Goal: Information Seeking & Learning: Find specific page/section

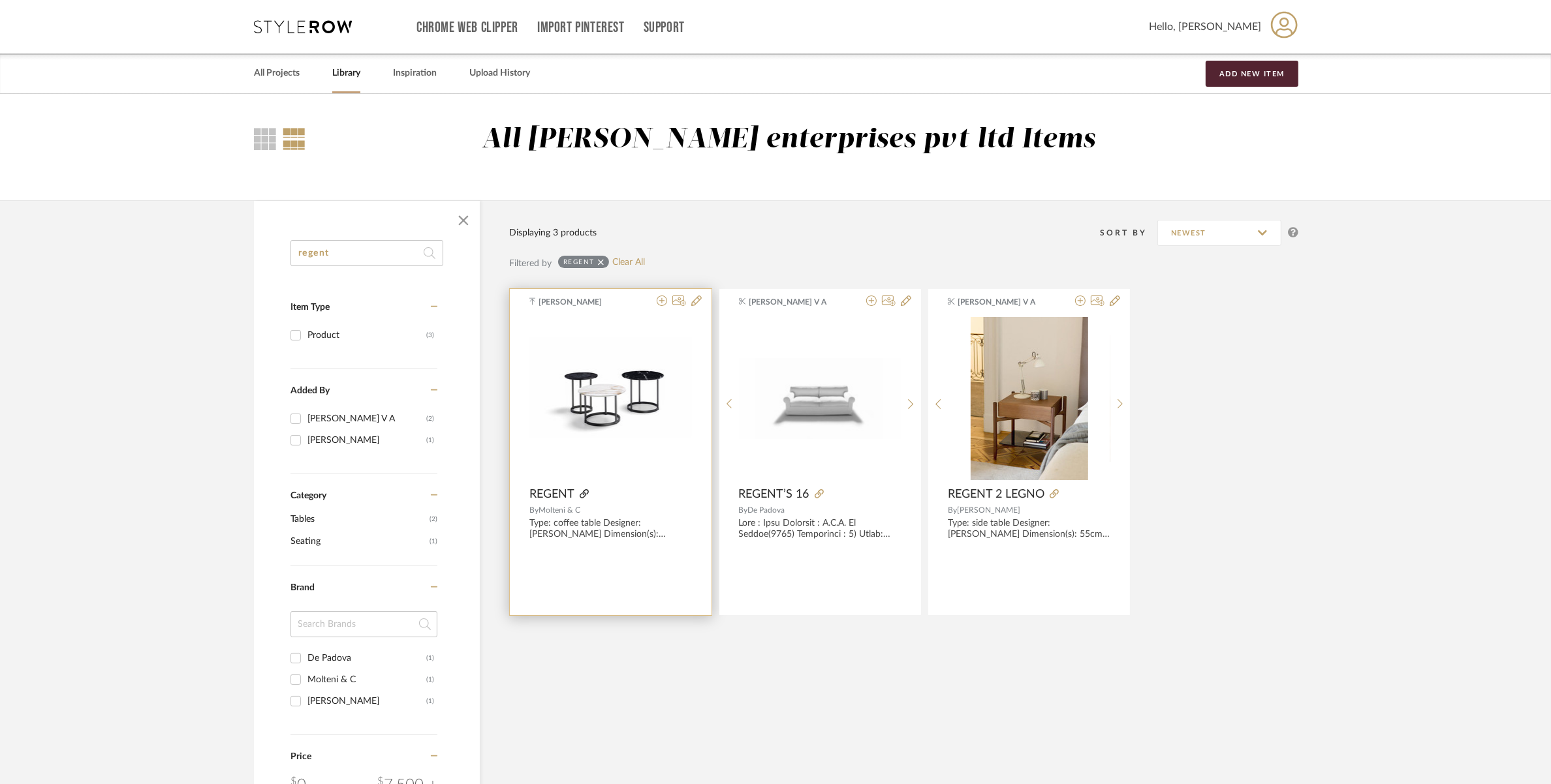
click at [581, 493] on icon at bounding box center [584, 493] width 9 height 9
drag, startPoint x: 386, startPoint y: 246, endPoint x: 261, endPoint y: 243, distance: 125.0
click at [261, 243] on div "regent Item Type Product (3) Added By [PERSON_NAME] (2) [PERSON_NAME] (1) Categ…" at bounding box center [366, 650] width 226 height 821
click at [1238, 24] on span "Hello, [PERSON_NAME]" at bounding box center [1205, 26] width 112 height 15
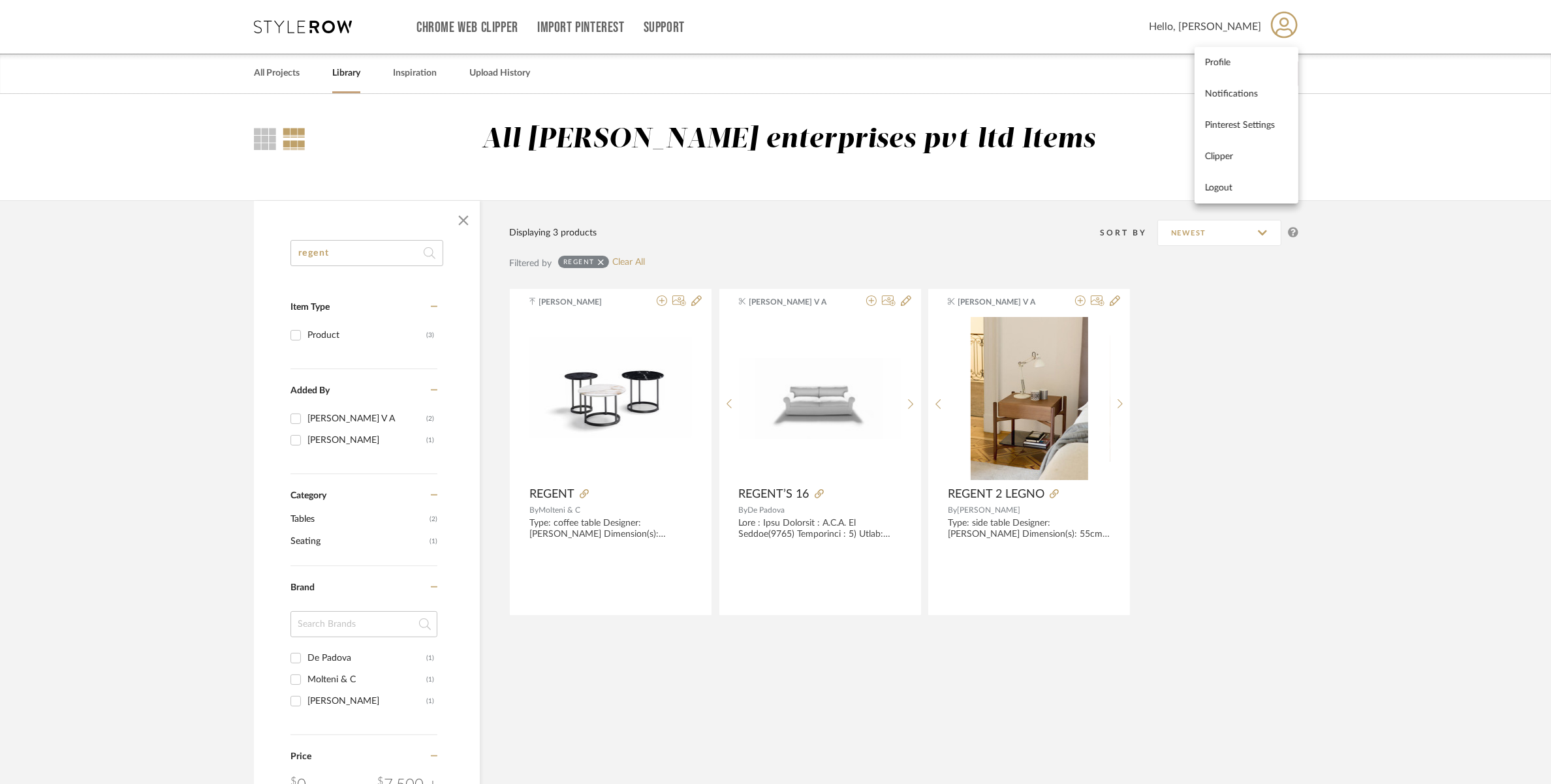
drag, startPoint x: 362, startPoint y: 233, endPoint x: 348, endPoint y: 250, distance: 22.0
click at [360, 233] on div at bounding box center [775, 392] width 1551 height 784
click at [346, 252] on input "regent" at bounding box center [367, 253] width 153 height 26
drag, startPoint x: 372, startPoint y: 255, endPoint x: 222, endPoint y: 252, distance: 150.0
click at [222, 252] on library-search-items "regent Item Type Product (3) Added By [PERSON_NAME] (2) [PERSON_NAME] (1) Categ…" at bounding box center [775, 630] width 1551 height 860
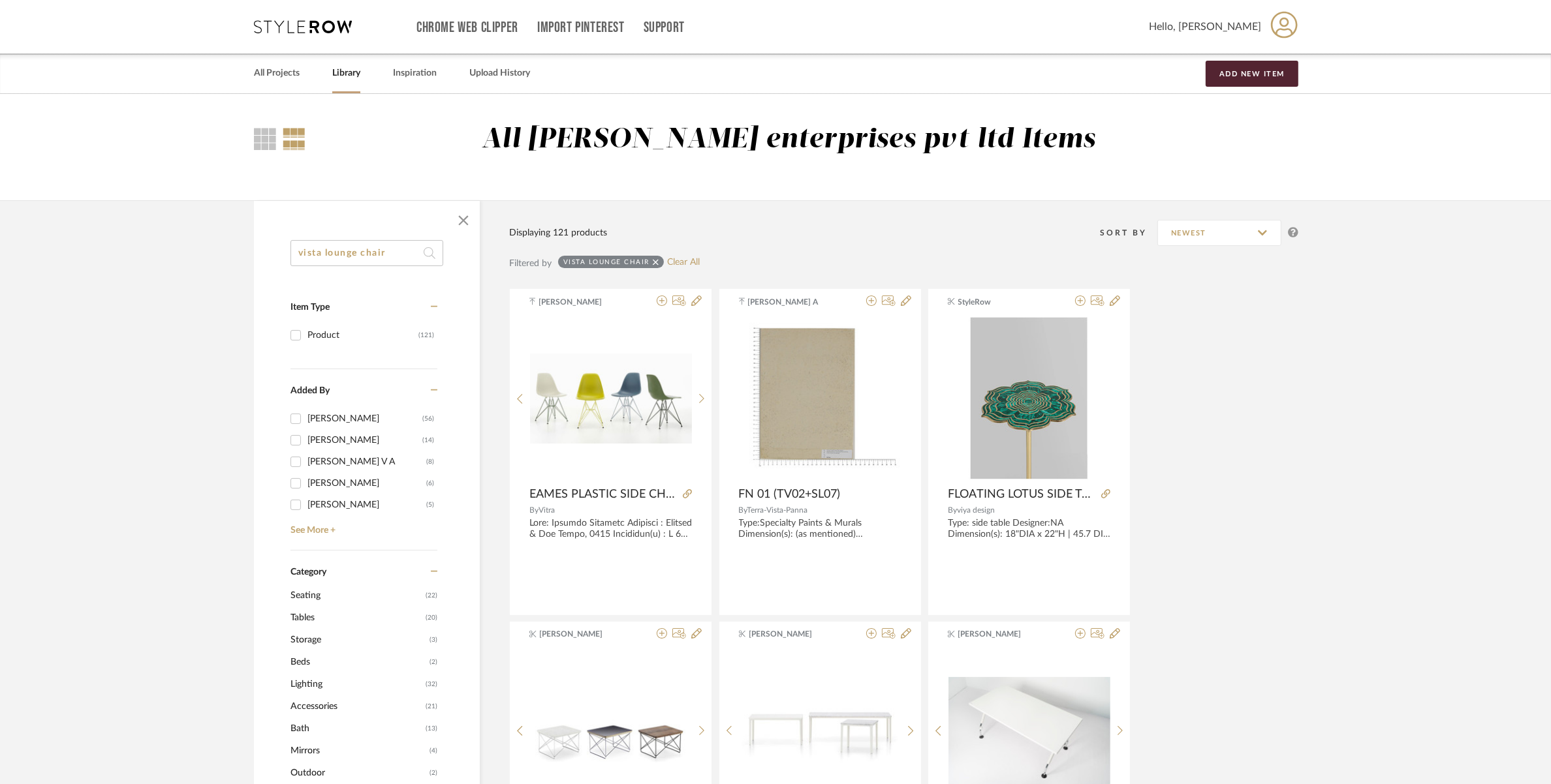
type input "vista lounge chair"
click at [314, 601] on span "Seating" at bounding box center [357, 595] width 132 height 22
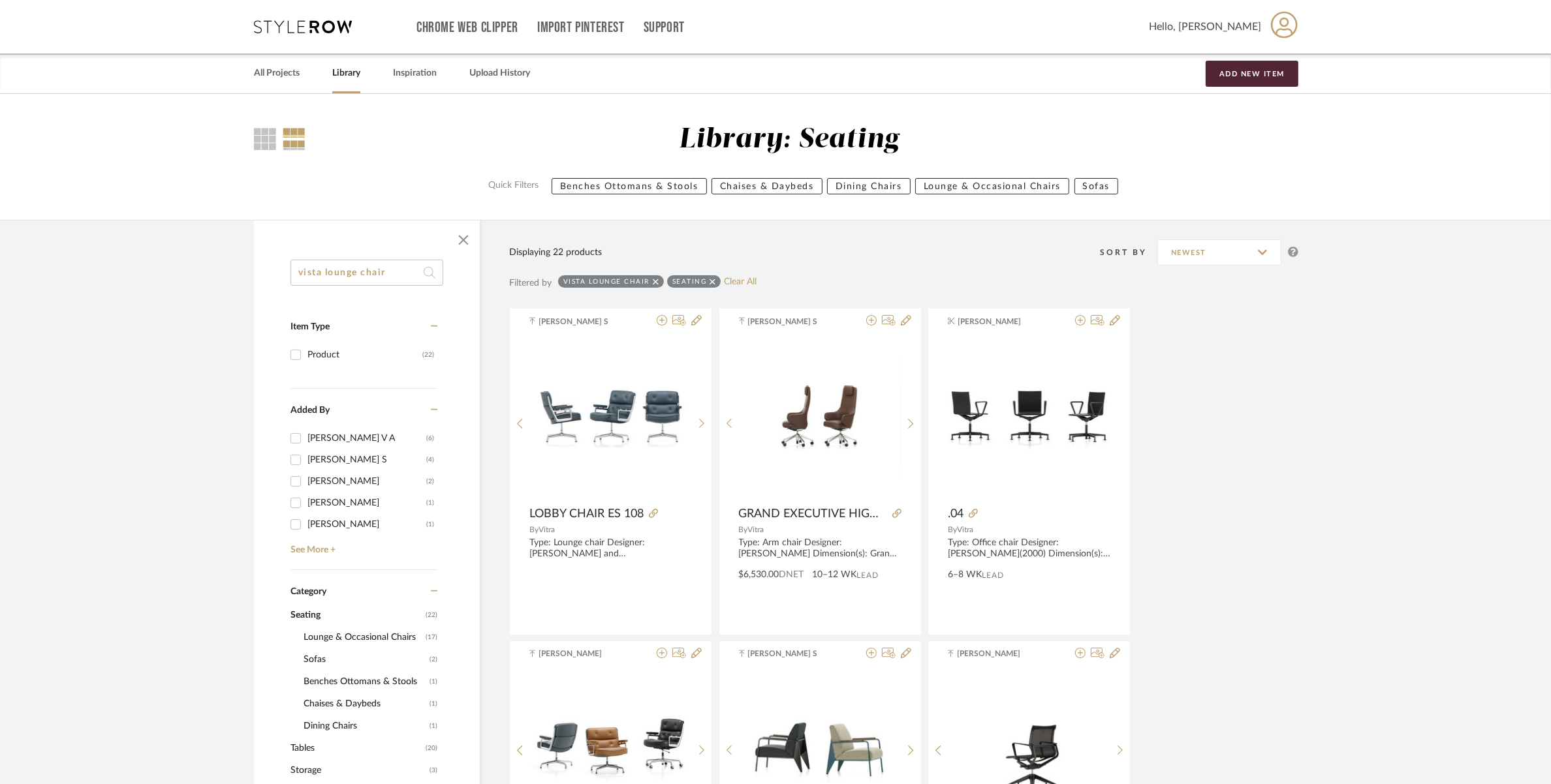
click at [396, 273] on input "vista lounge chair" at bounding box center [367, 273] width 153 height 26
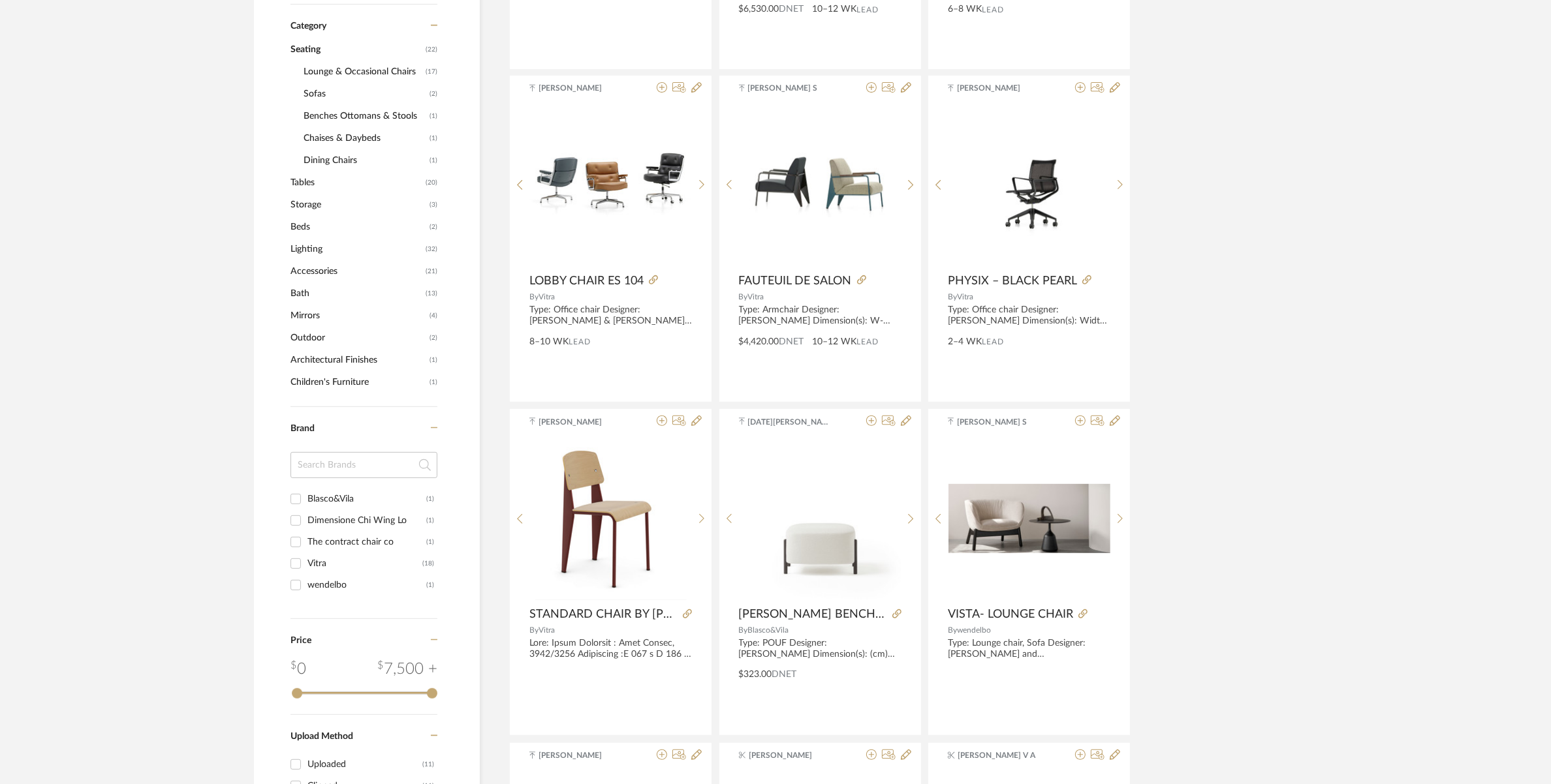
scroll to position [571, 0]
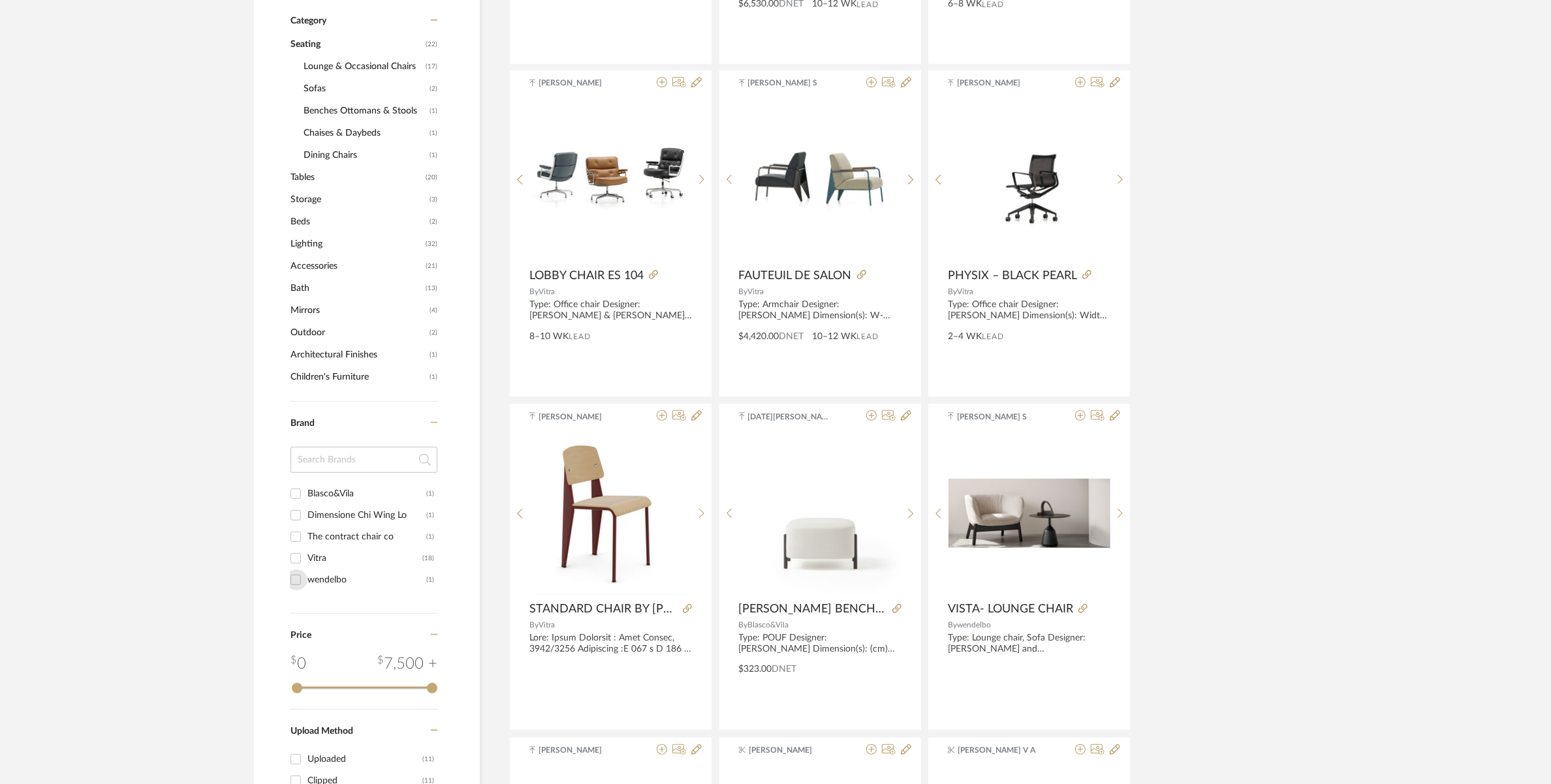
click at [298, 578] on input "wendelbo (1)" at bounding box center [296, 580] width 21 height 21
checkbox input "true"
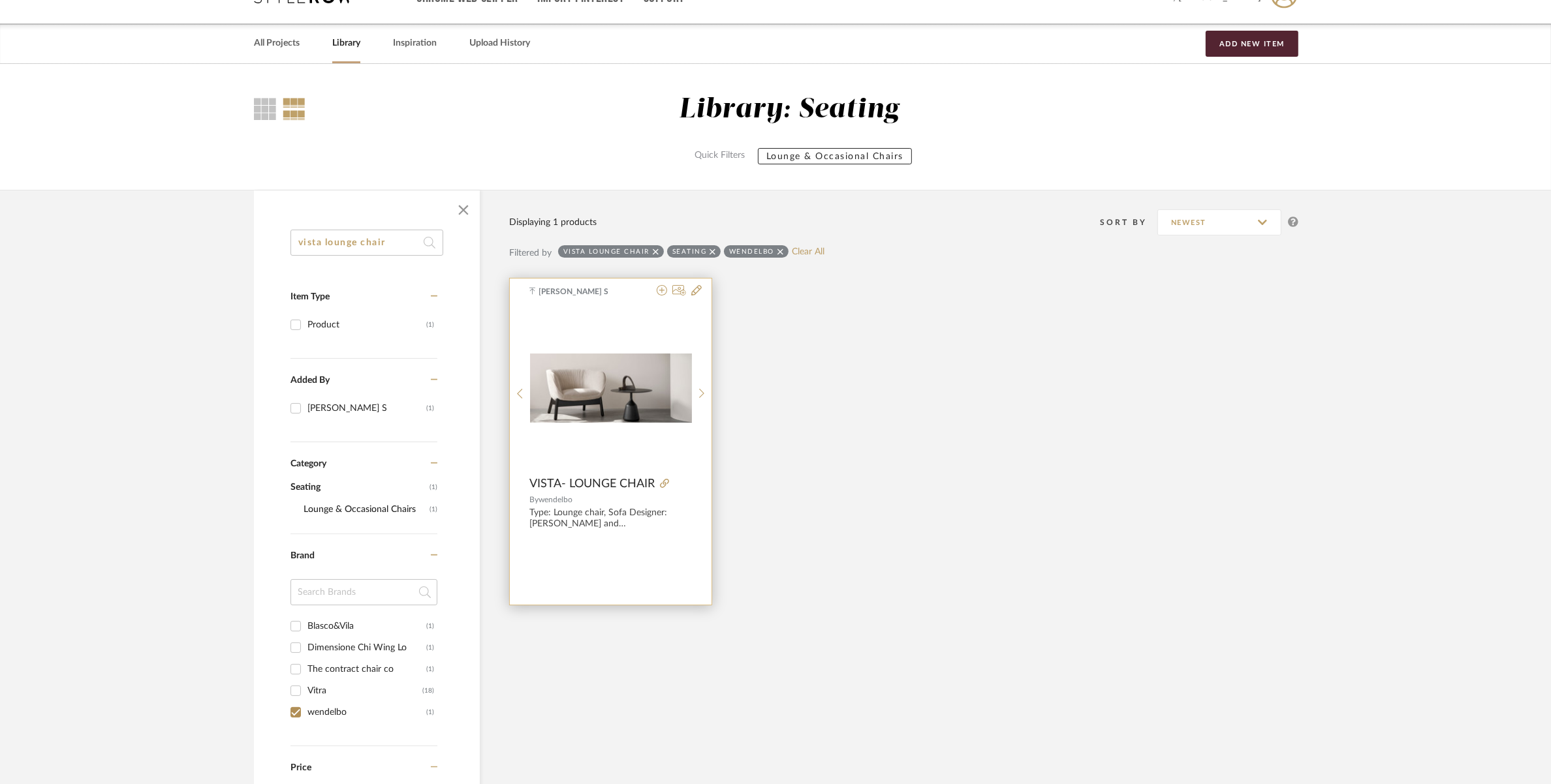
scroll to position [29, 0]
click at [597, 396] on img "0" at bounding box center [611, 388] width 162 height 69
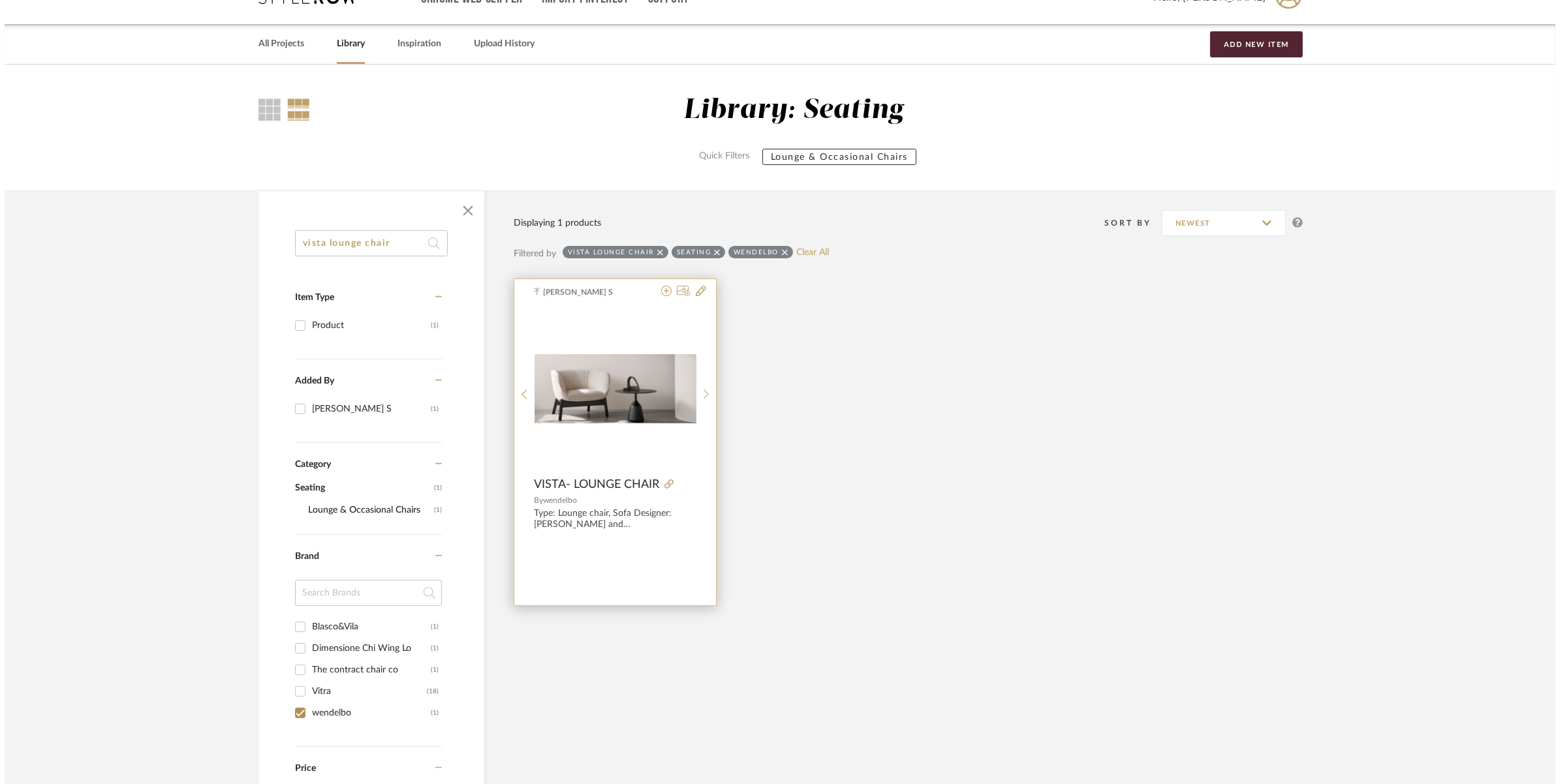
scroll to position [0, 0]
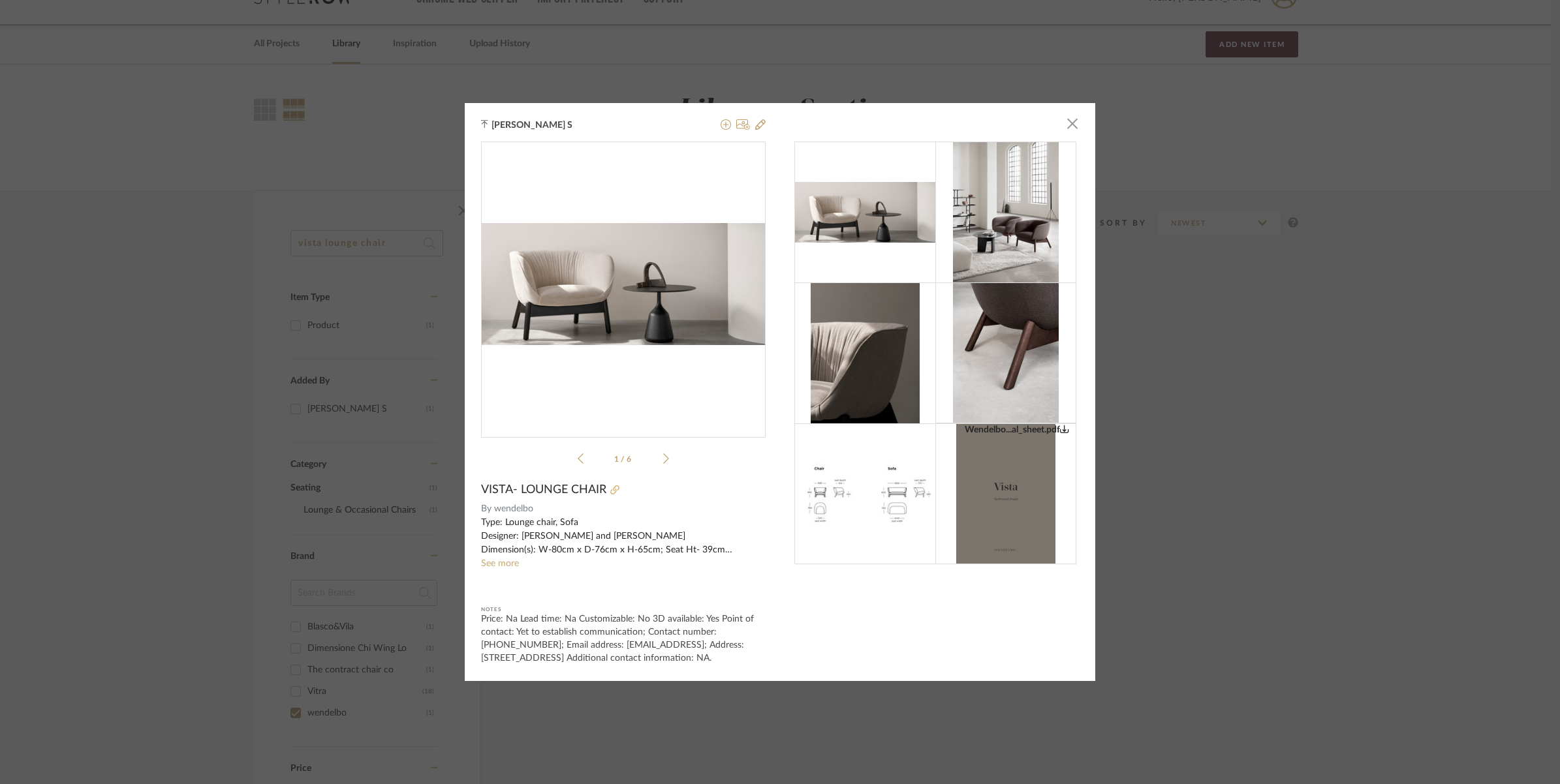
click at [610, 485] on icon at bounding box center [614, 489] width 9 height 9
drag, startPoint x: 500, startPoint y: 563, endPoint x: 493, endPoint y: 556, distance: 9.9
click at [498, 563] on sr-see-more-text "Type: Lounge chair, Sofa Designer: [PERSON_NAME] and [PERSON_NAME] Dimension(s)…" at bounding box center [623, 543] width 284 height 55
click at [493, 559] on link "See more" at bounding box center [500, 563] width 37 height 9
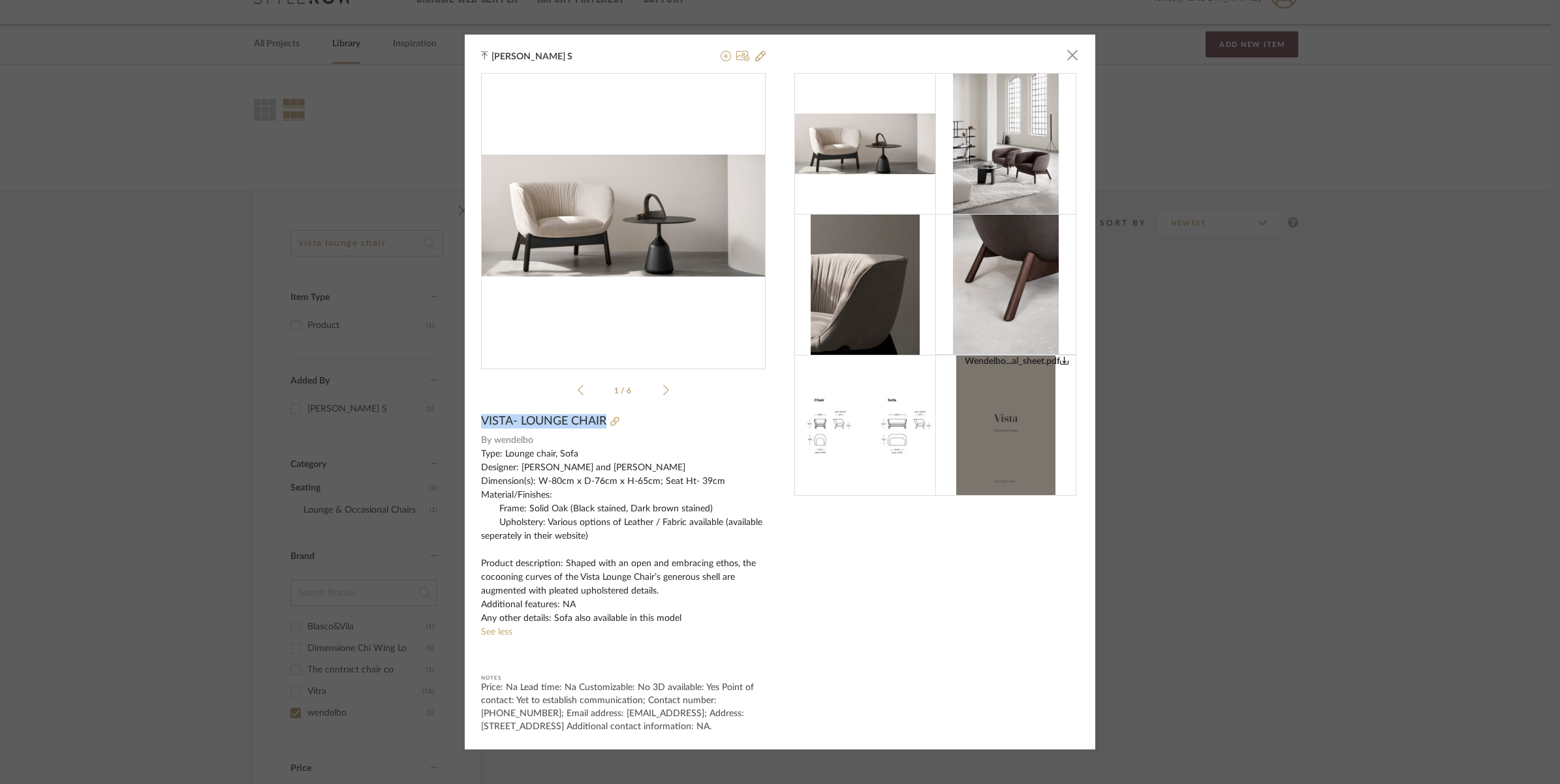
drag, startPoint x: 476, startPoint y: 415, endPoint x: 598, endPoint y: 416, distance: 122.0
click at [598, 416] on span "VISTA- LOUNGE CHAIR" at bounding box center [544, 422] width 125 height 15
copy span "VISTA- LOUNGE CHAIR"
